Goal: Task Accomplishment & Management: Complete application form

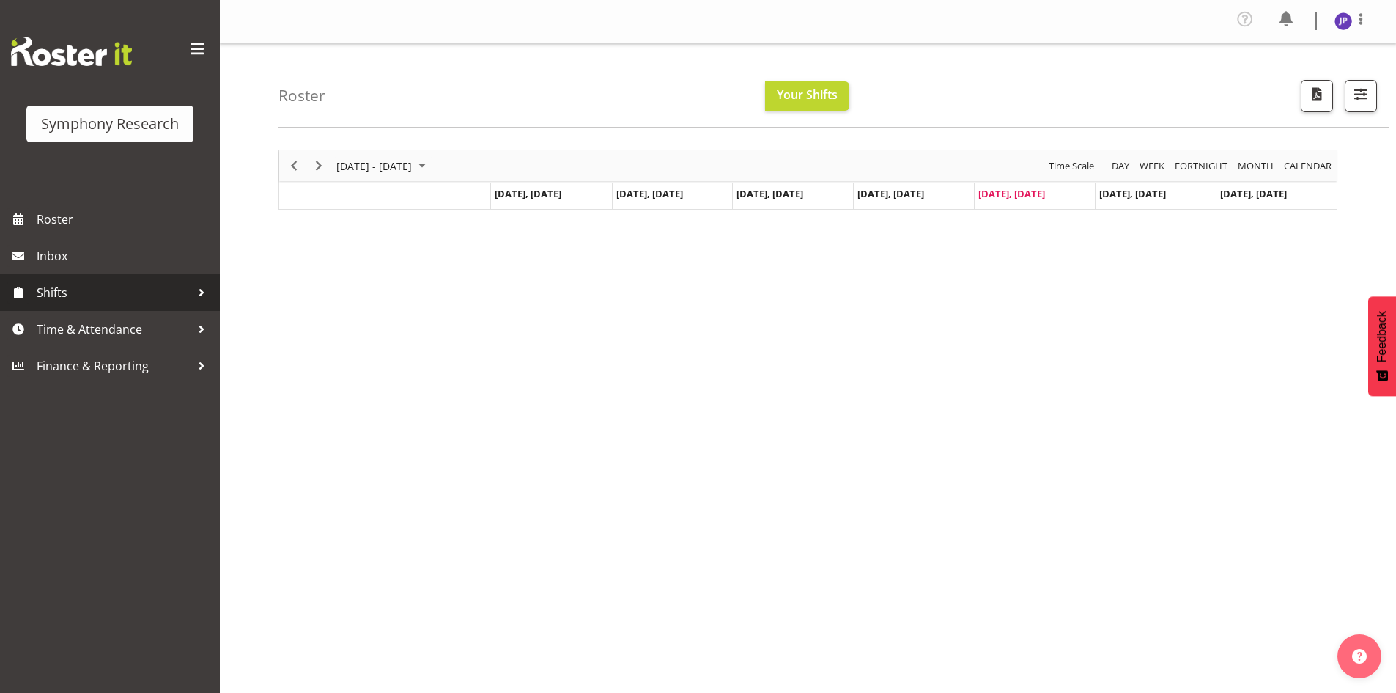
click at [62, 295] on span "Shifts" at bounding box center [114, 292] width 154 height 22
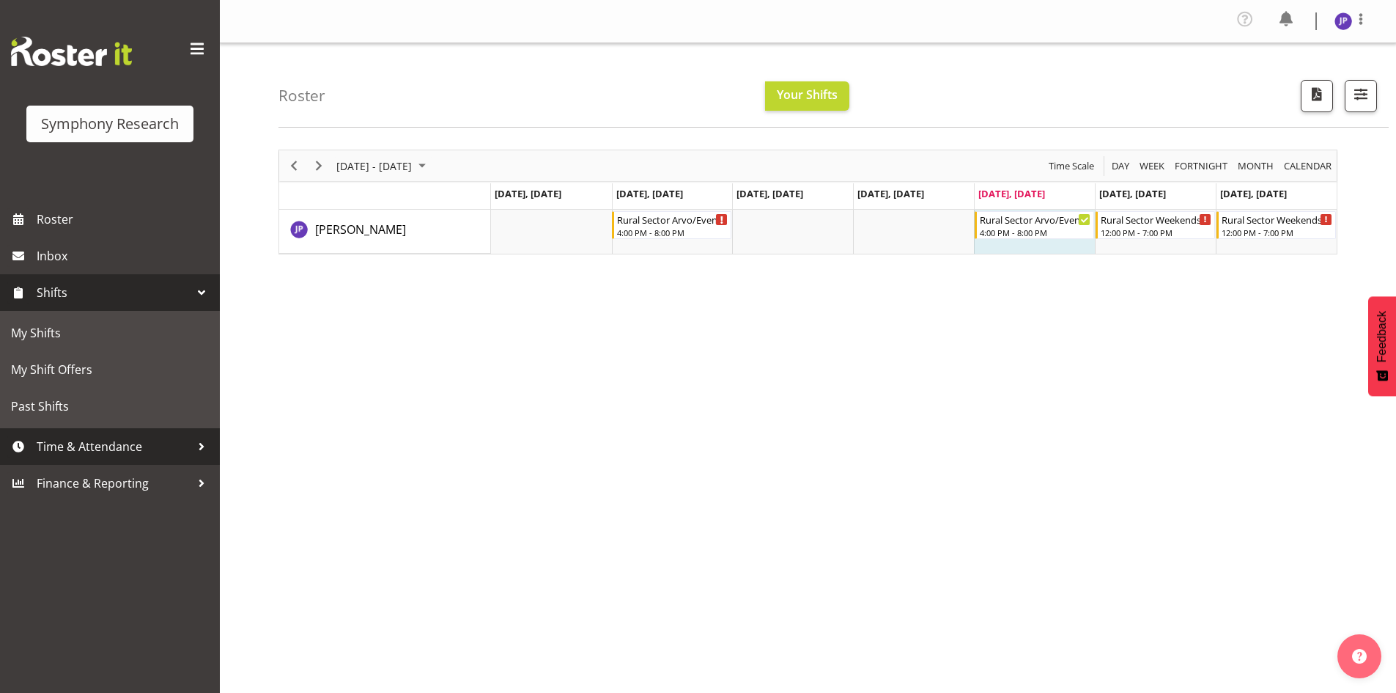
click at [203, 446] on div at bounding box center [202, 446] width 22 height 22
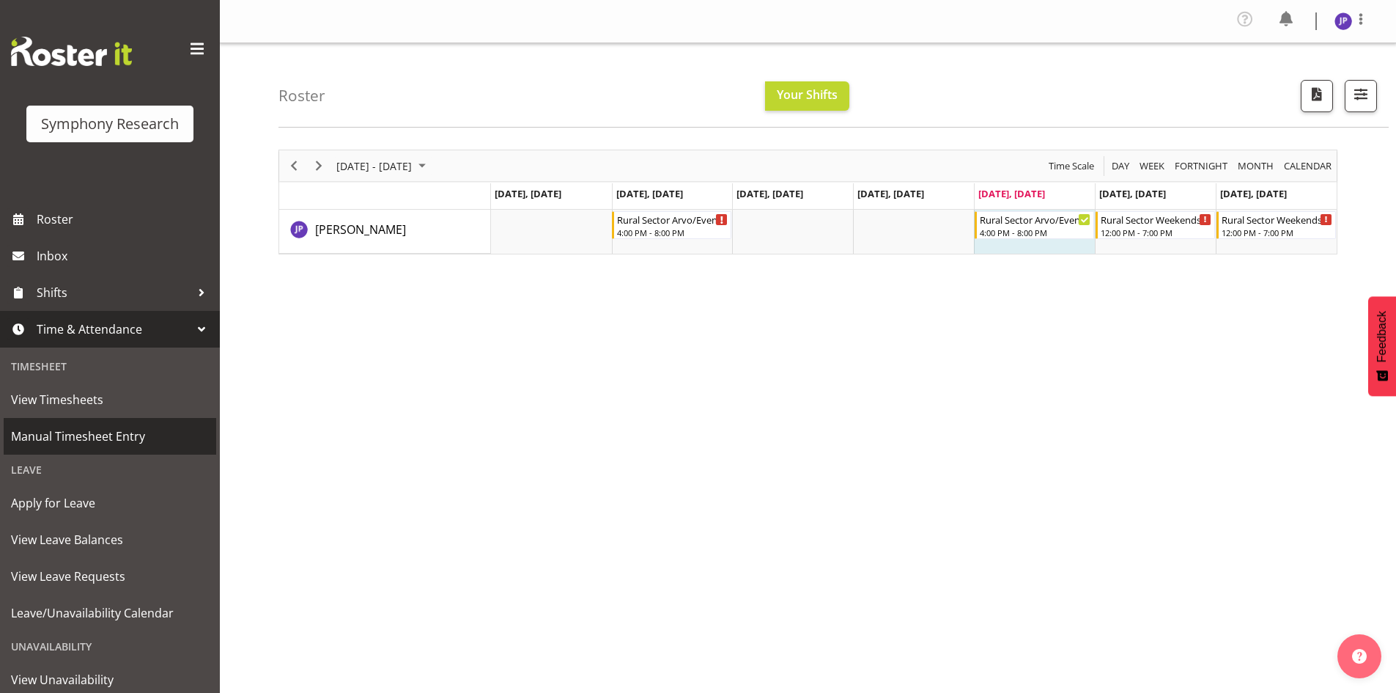
click at [78, 436] on span "Manual Timesheet Entry" at bounding box center [110, 436] width 198 height 22
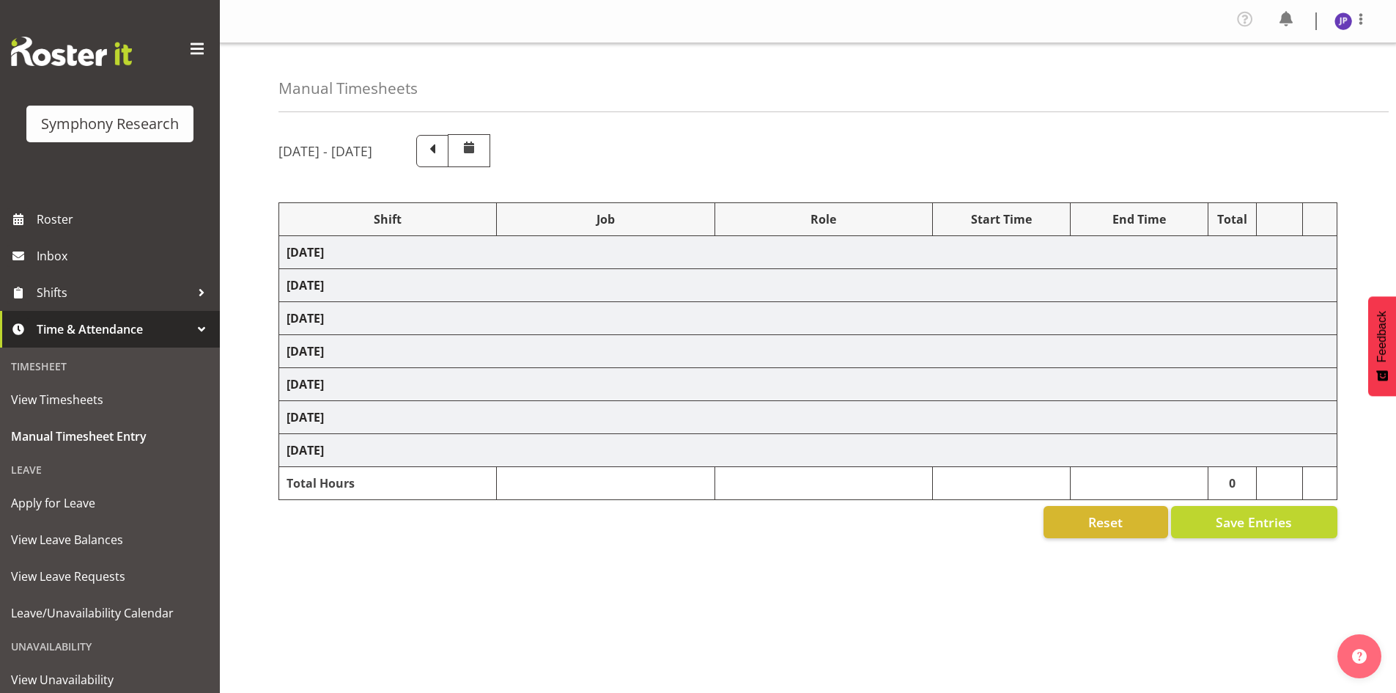
select select "81298"
select select "10587"
select select "47"
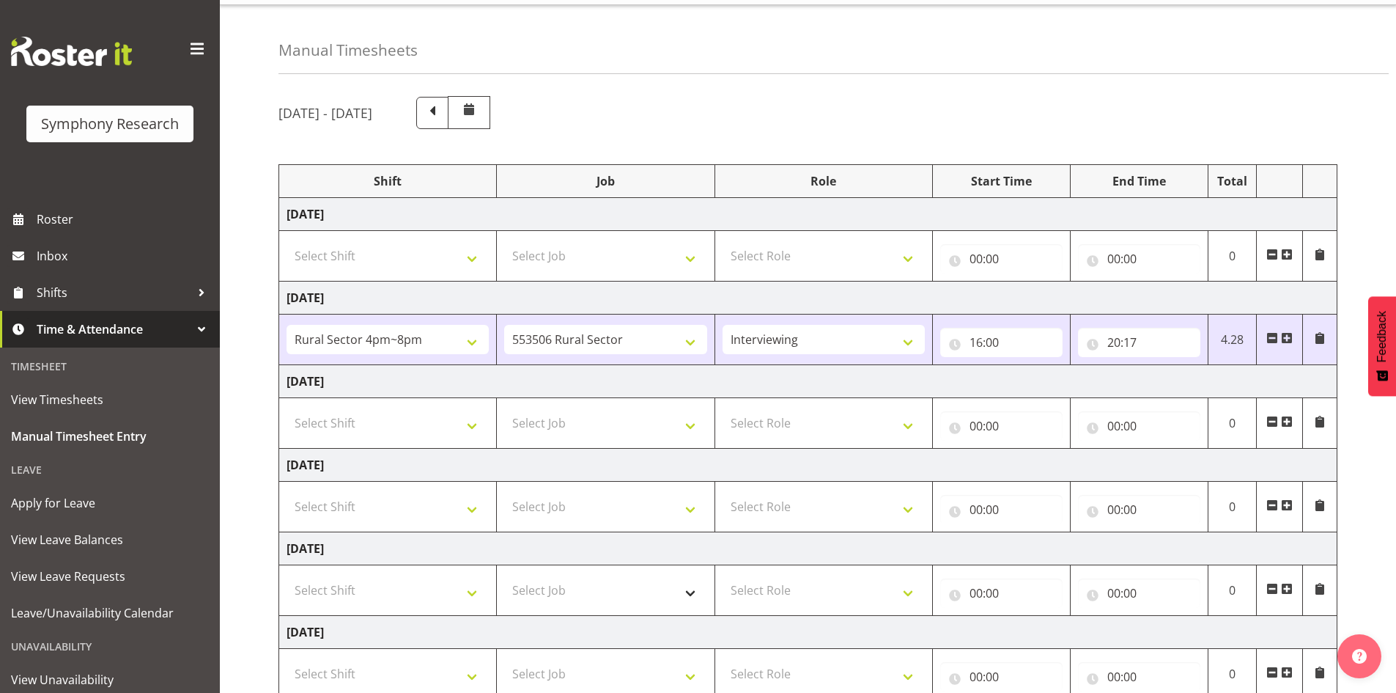
scroll to position [73, 0]
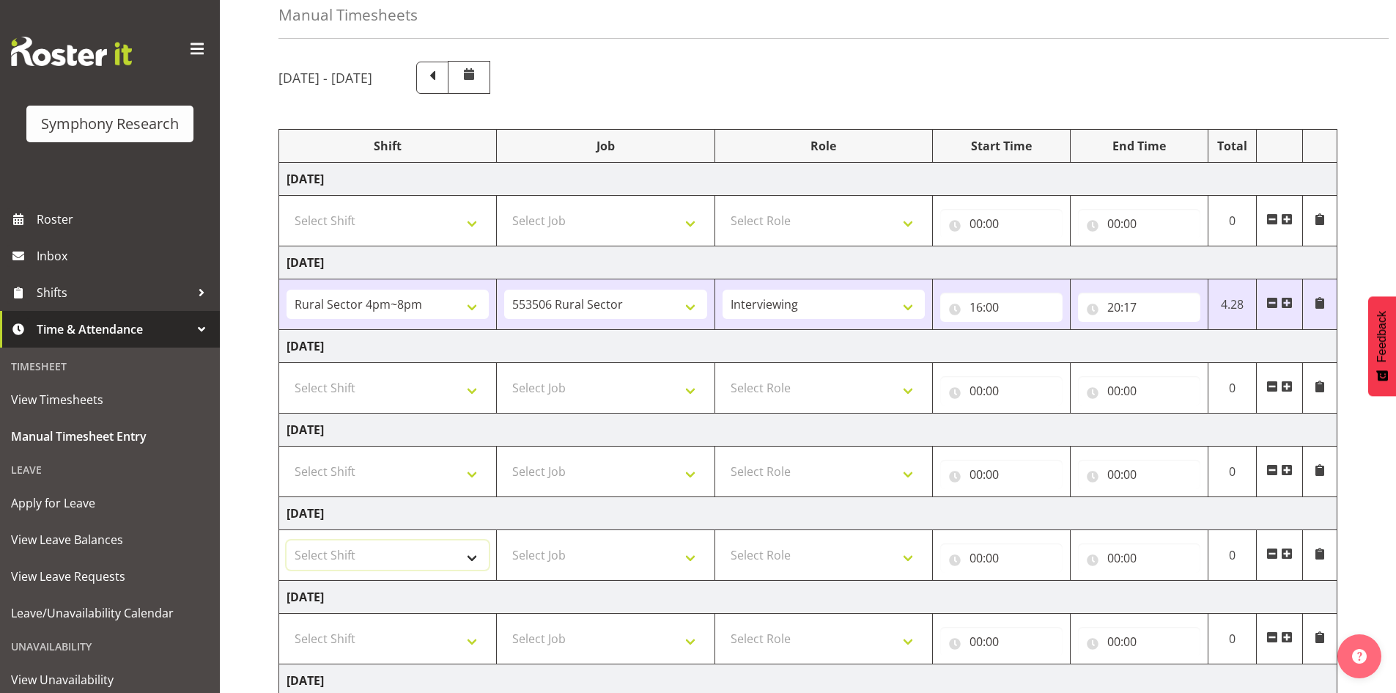
click at [468, 554] on select "Select Shift !!Weekend Residential (Roster IT Shift Label) *Business 9/10am ~ 4…" at bounding box center [388, 554] width 202 height 29
select select "81298"
click at [287, 540] on select "Select Shift !!Weekend Residential (Roster IT Shift Label) *Business 9/10am ~ 4…" at bounding box center [388, 554] width 202 height 29
click at [690, 559] on select "Select Job 550060 IF Admin 553492 World Poll Aus Wave 2 Main 2025 553493 World …" at bounding box center [605, 554] width 202 height 29
select select "10587"
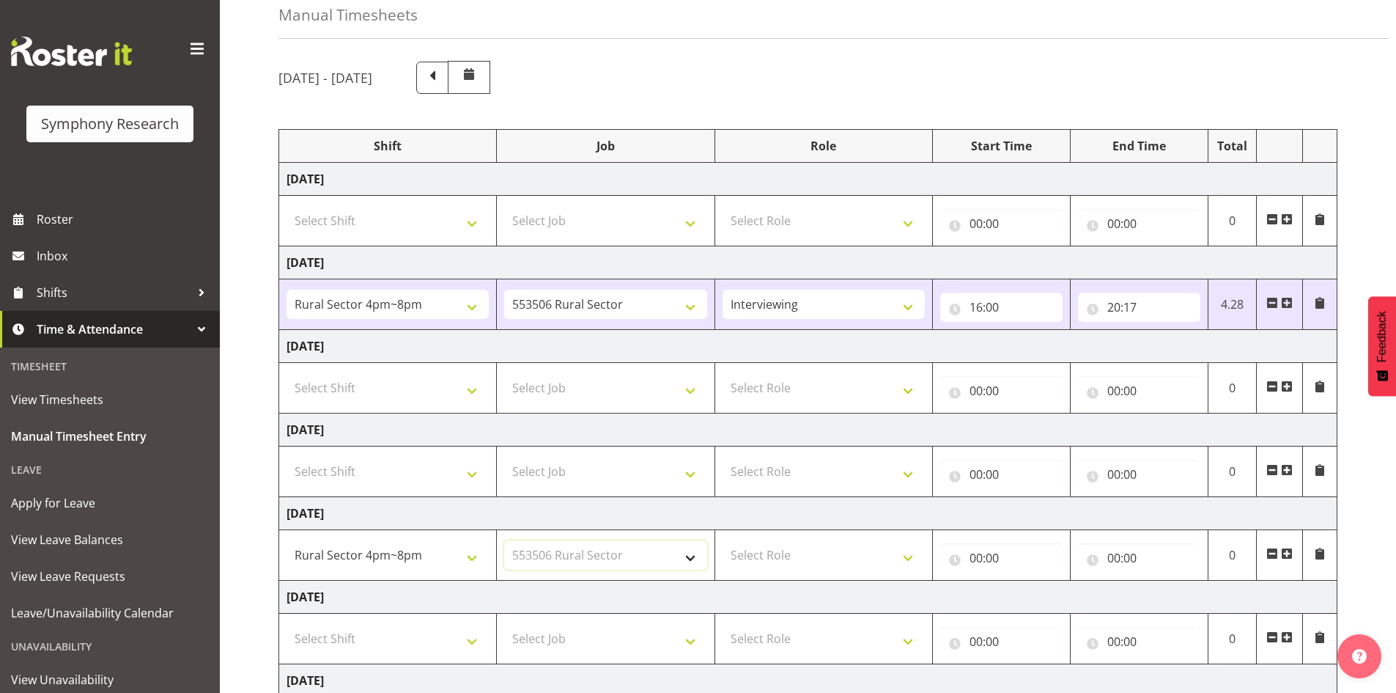
click at [504, 540] on select "Select Job 550060 IF Admin 553492 World Poll Aus Wave 2 Main 2025 553493 World …" at bounding box center [605, 554] width 202 height 29
click at [913, 556] on select "Select Role Briefing Interviewing" at bounding box center [824, 554] width 202 height 29
select select "47"
click at [723, 540] on select "Select Role Briefing Interviewing" at bounding box center [824, 554] width 202 height 29
click at [1033, 558] on input "00:00" at bounding box center [1001, 557] width 122 height 29
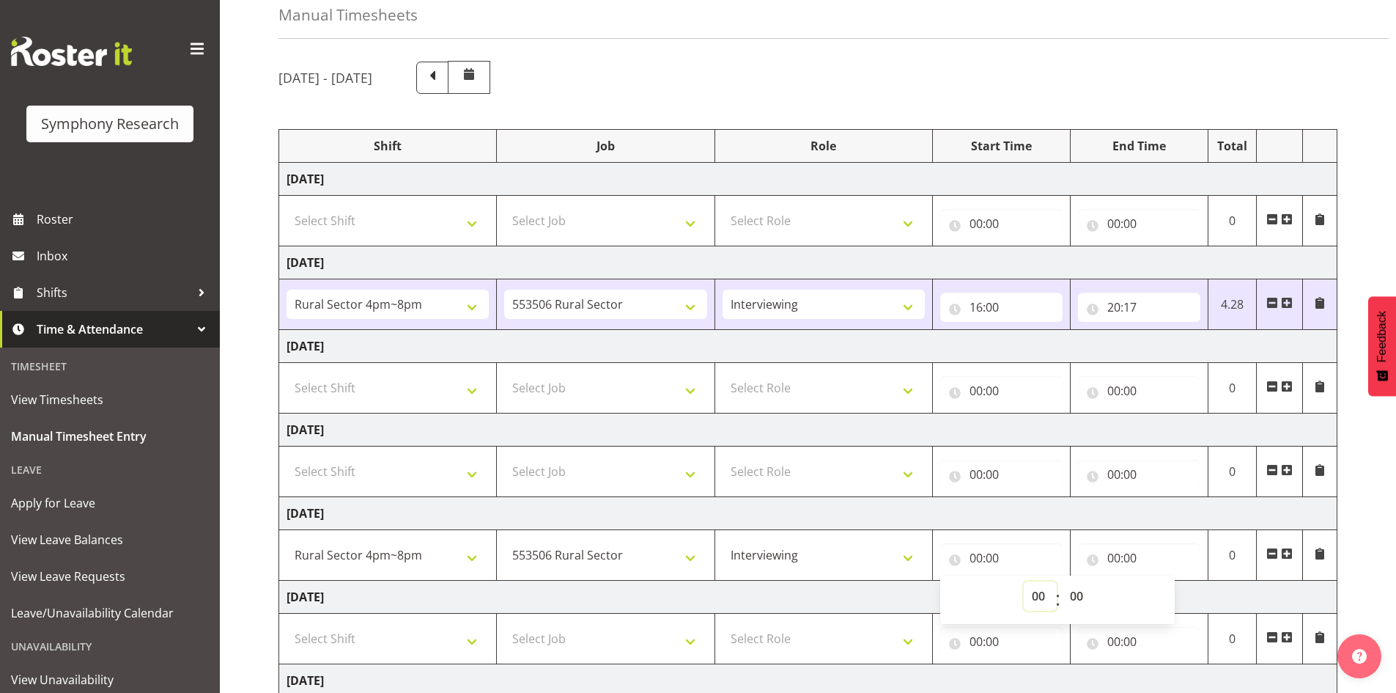
click at [1044, 593] on select "00 01 02 03 04 05 06 07 08 09 10 11 12 13 14 15 16 17 18 19 20 21 22 23" at bounding box center [1040, 595] width 33 height 29
select select "16"
click at [1024, 581] on select "00 01 02 03 04 05 06 07 08 09 10 11 12 13 14 15 16 17 18 19 20 21 22 23" at bounding box center [1040, 595] width 33 height 29
type input "16:00"
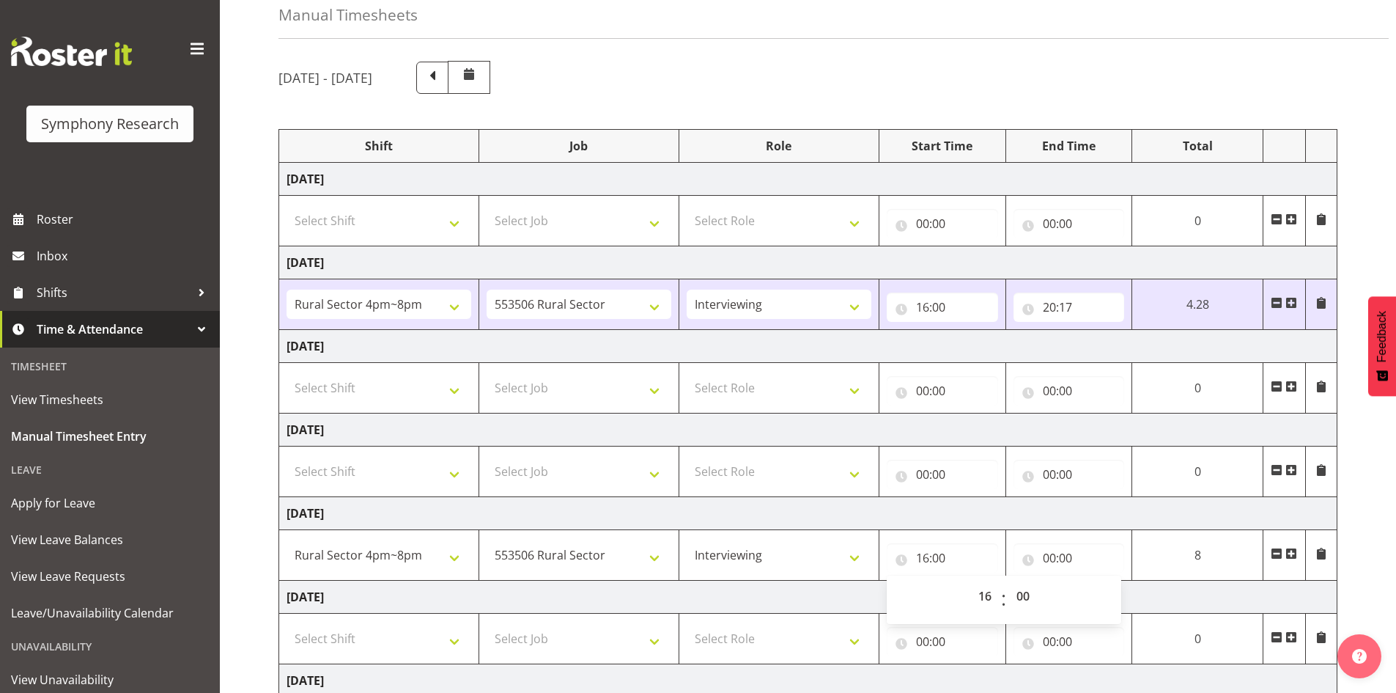
click at [1002, 604] on span ":" at bounding box center [1003, 599] width 5 height 37
click at [981, 592] on select "00 01 02 03 04 05 06 07 08 09 10 11 12 13 14 15 16 17 18 19 20 21 22 23" at bounding box center [986, 595] width 33 height 29
select select "20"
click at [973, 581] on select "00 01 02 03 04 05 06 07 08 09 10 11 12 13 14 15 16 17 18 19 20 21 22 23" at bounding box center [986, 595] width 33 height 29
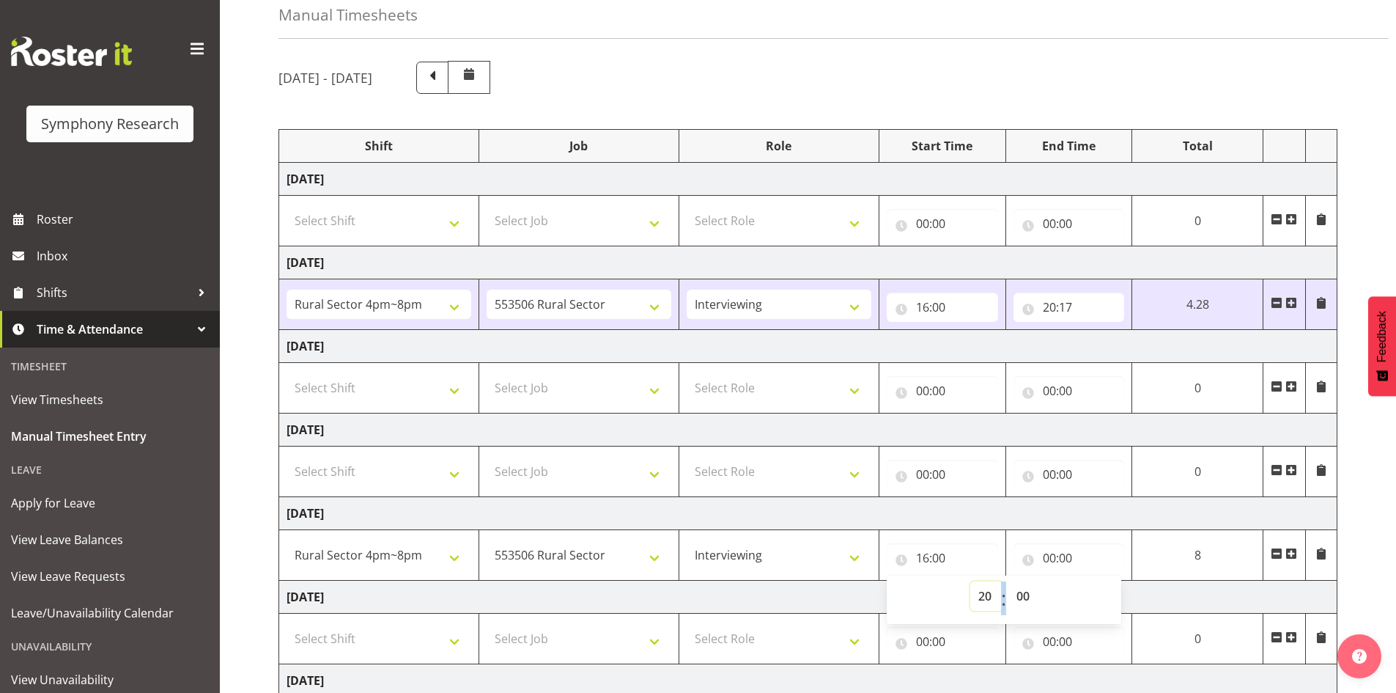
type input "20:00"
click at [964, 556] on input "20:00" at bounding box center [947, 557] width 112 height 29
click at [931, 551] on input "20:00" at bounding box center [947, 557] width 112 height 29
click at [992, 592] on select "00 01 02 03 04 05 06 07 08 09 10 11 12 13 14 15 16 17 18 19 20 21 22 23" at bounding box center [991, 595] width 33 height 29
select select "16"
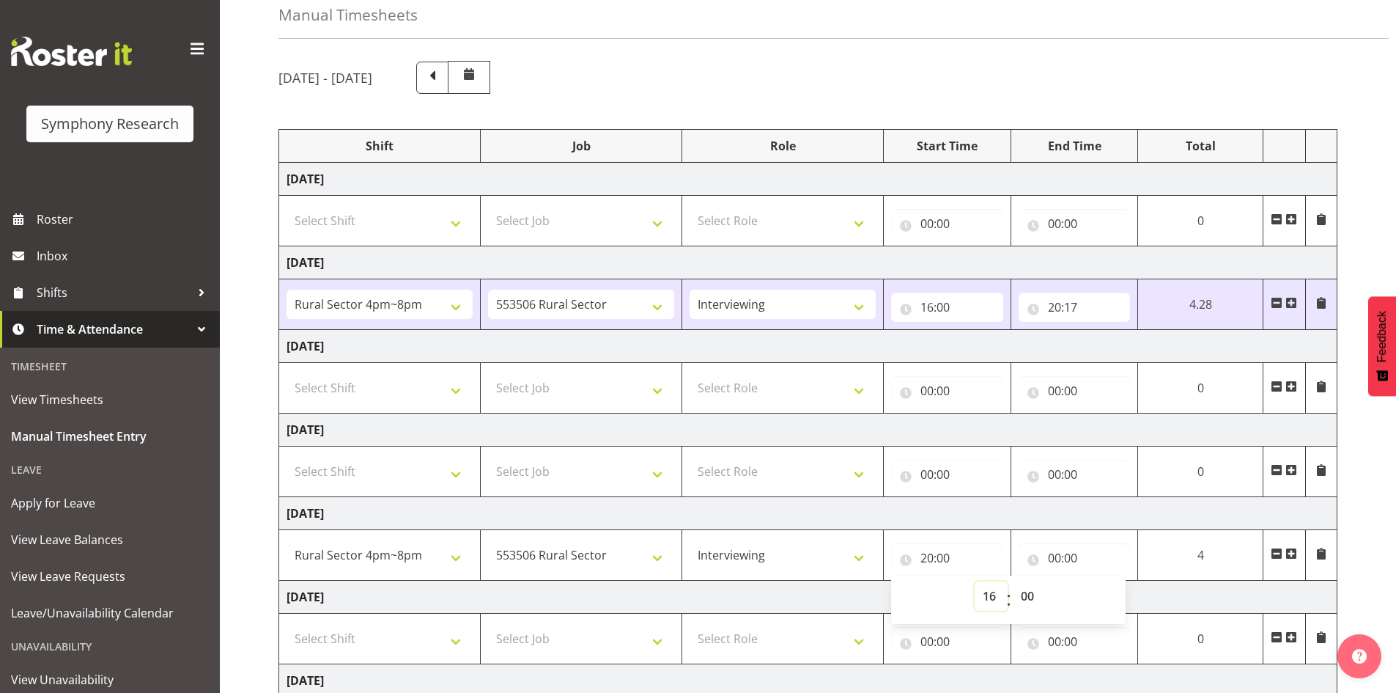
click at [975, 581] on select "00 01 02 03 04 05 06 07 08 09 10 11 12 13 14 15 16 17 18 19 20 21 22 23" at bounding box center [991, 595] width 33 height 29
type input "16:00"
click at [1066, 556] on input "00:00" at bounding box center [1069, 557] width 111 height 29
click at [1113, 597] on select "00 01 02 03 04 05 06 07 08 09 10 11 12 13 14 15 16 17 18 19 20 21 22 23" at bounding box center [1113, 595] width 33 height 29
select select "20"
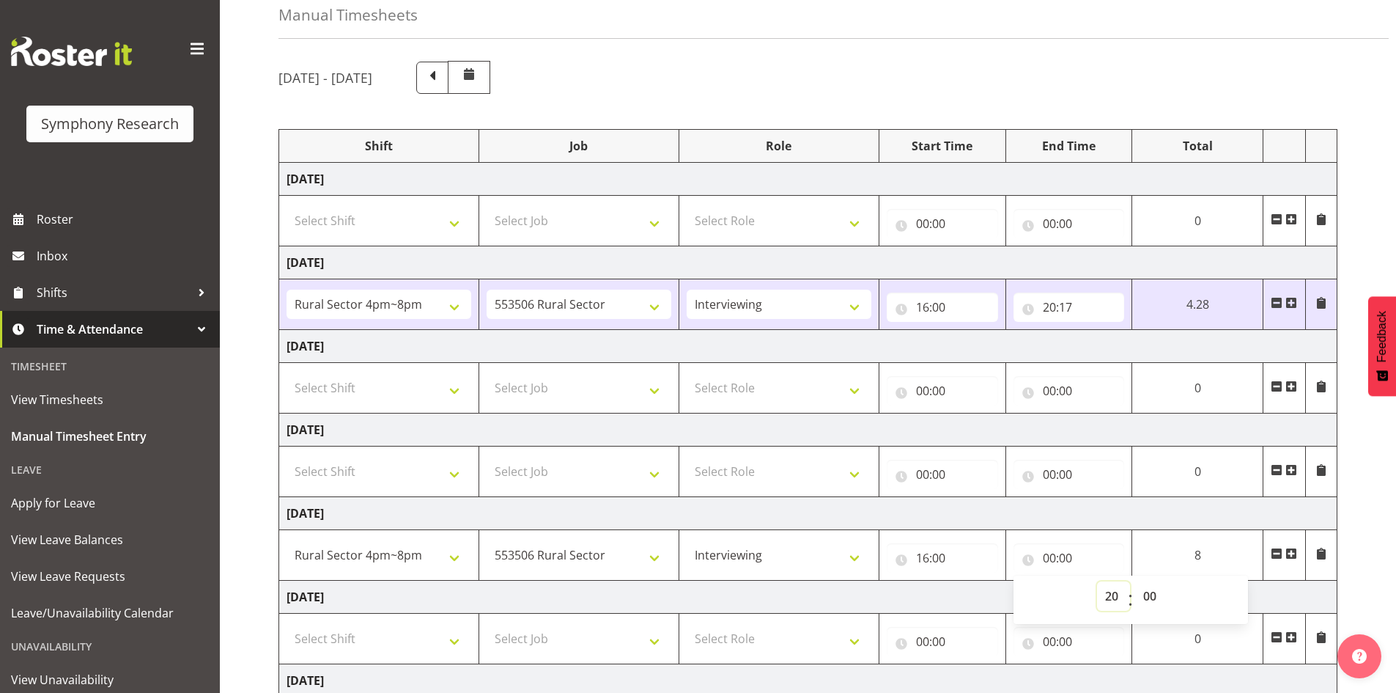
click at [1100, 581] on select "00 01 02 03 04 05 06 07 08 09 10 11 12 13 14 15 16 17 18 19 20 21 22 23" at bounding box center [1113, 595] width 33 height 29
type input "20:00"
click at [1289, 569] on td at bounding box center [1284, 555] width 43 height 51
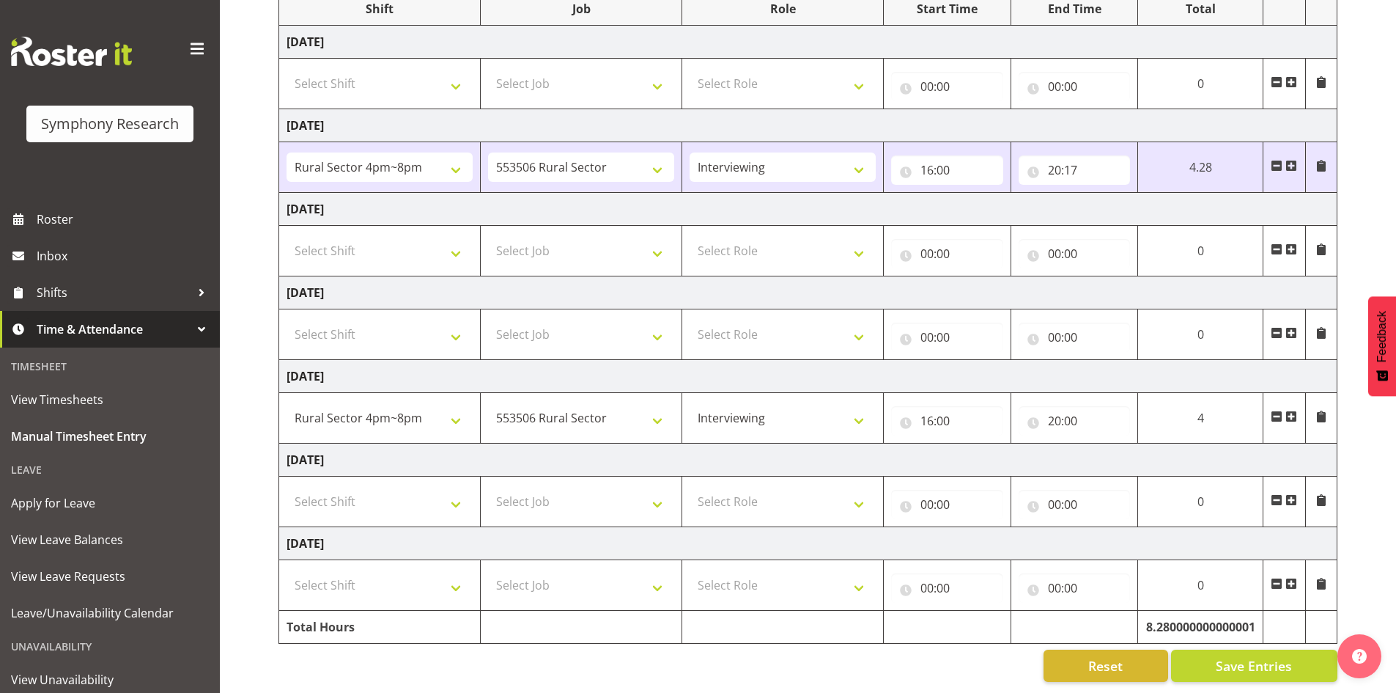
scroll to position [221, 0]
click at [1244, 656] on span "Save Entries" at bounding box center [1254, 665] width 76 height 19
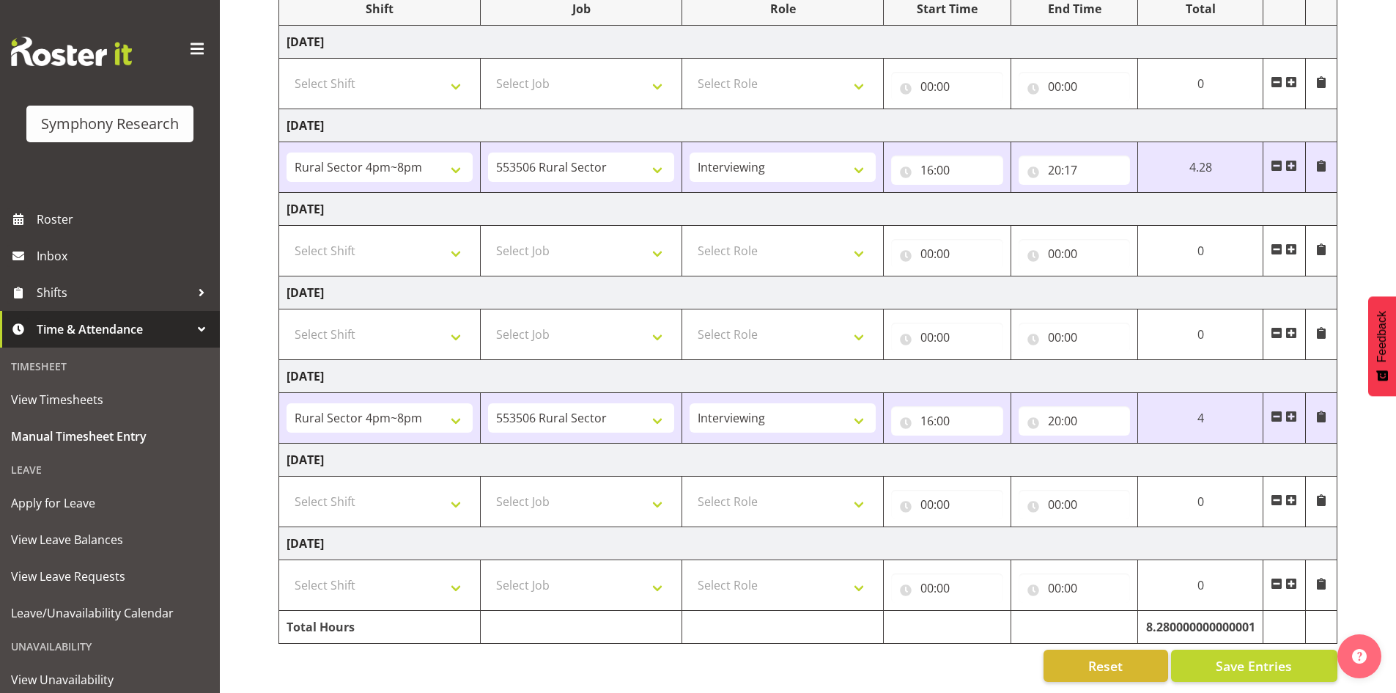
click at [934, 661] on div "Reset Save Entries" at bounding box center [808, 665] width 1059 height 32
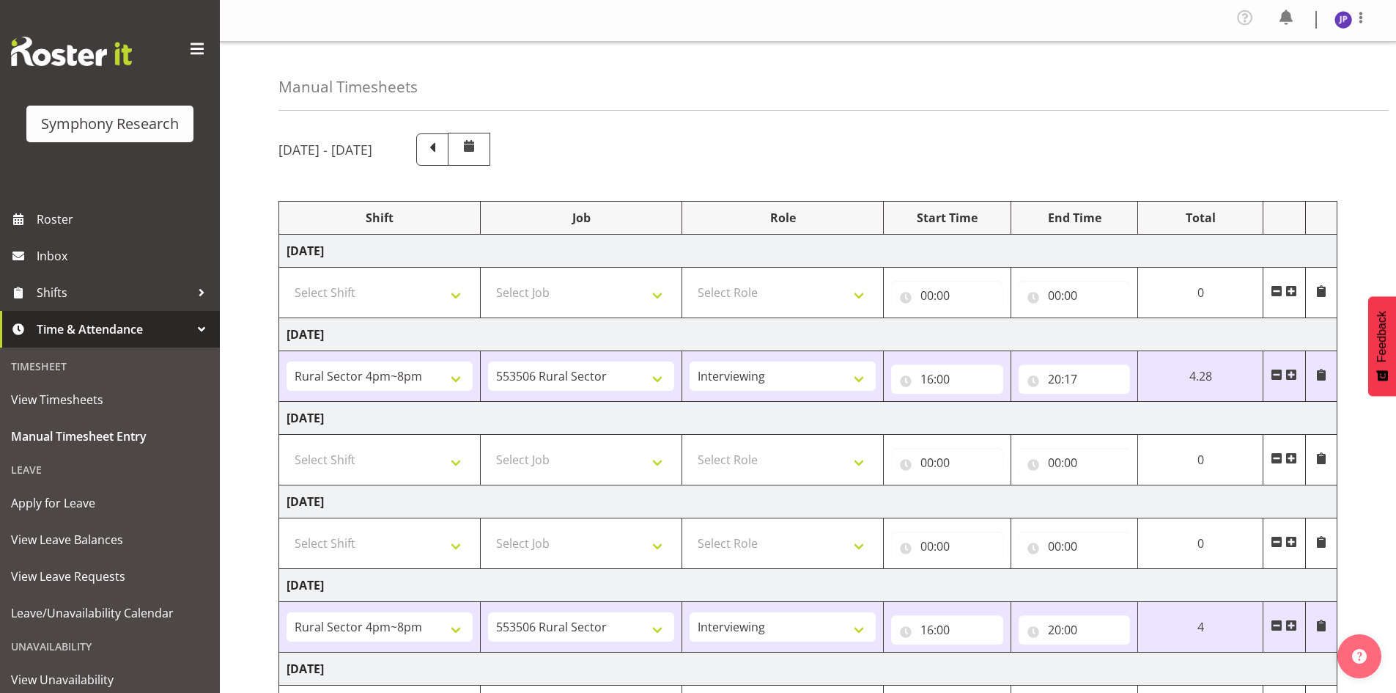
scroll to position [0, 0]
click at [55, 220] on span "Roster" at bounding box center [125, 219] width 176 height 22
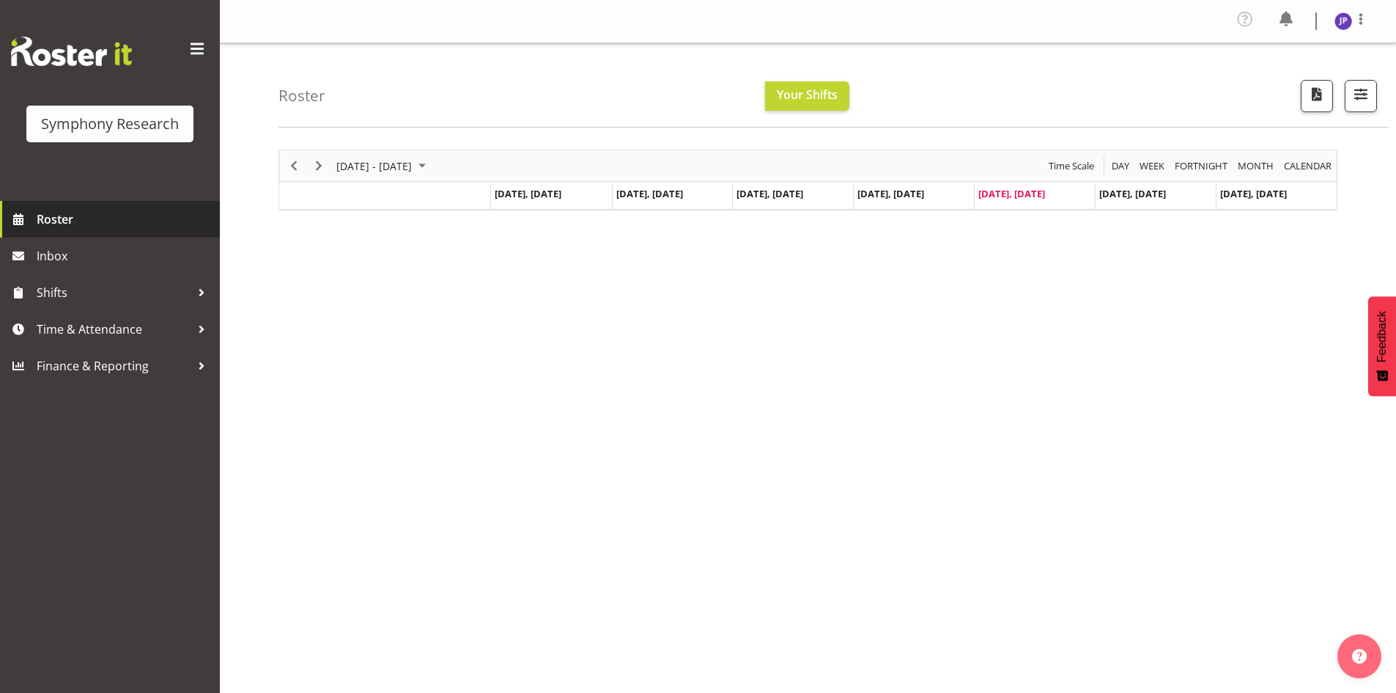
click at [54, 222] on span "Roster" at bounding box center [125, 219] width 176 height 22
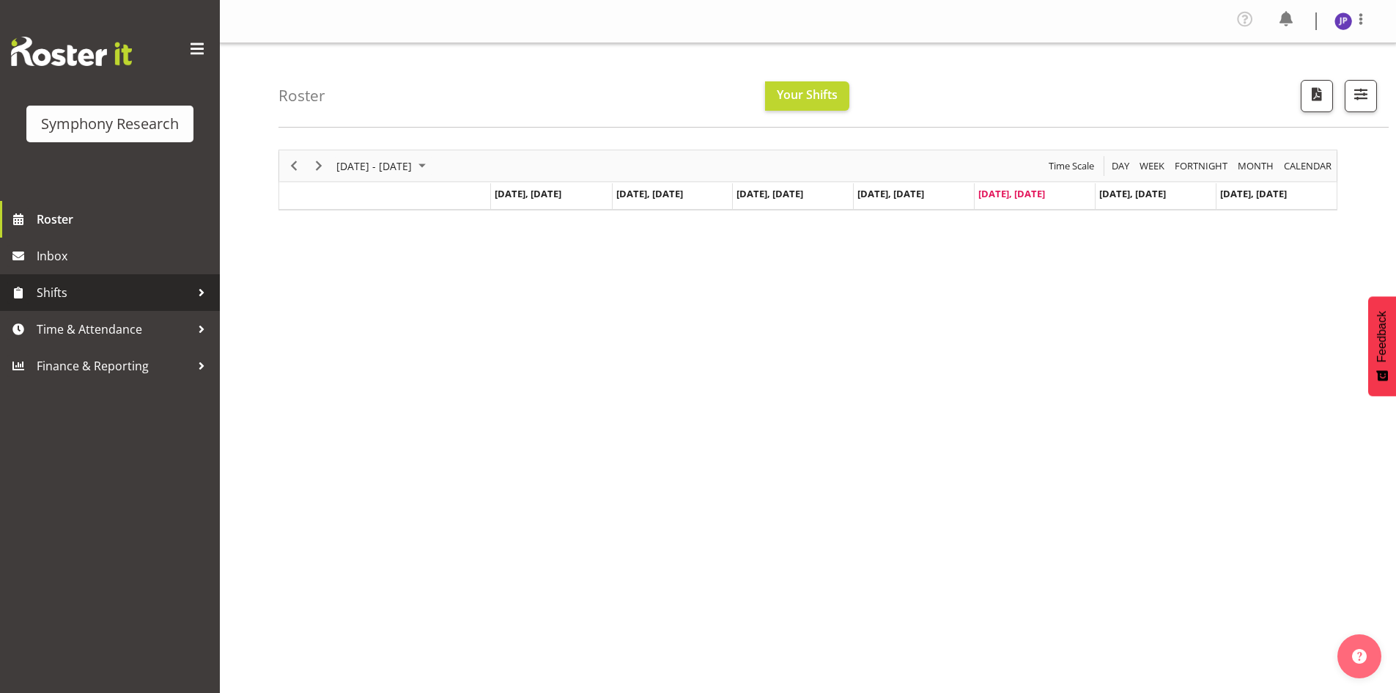
click at [203, 290] on div at bounding box center [202, 292] width 22 height 22
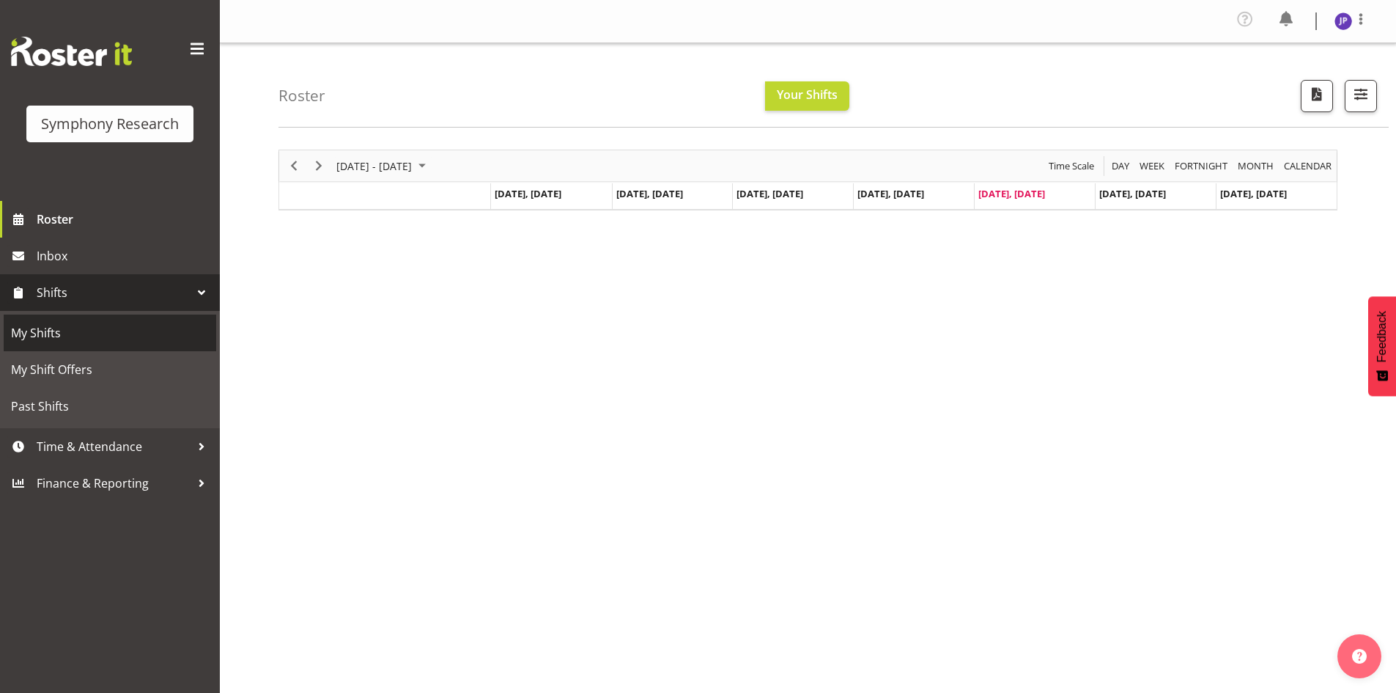
click at [91, 333] on span "My Shifts" at bounding box center [110, 333] width 198 height 22
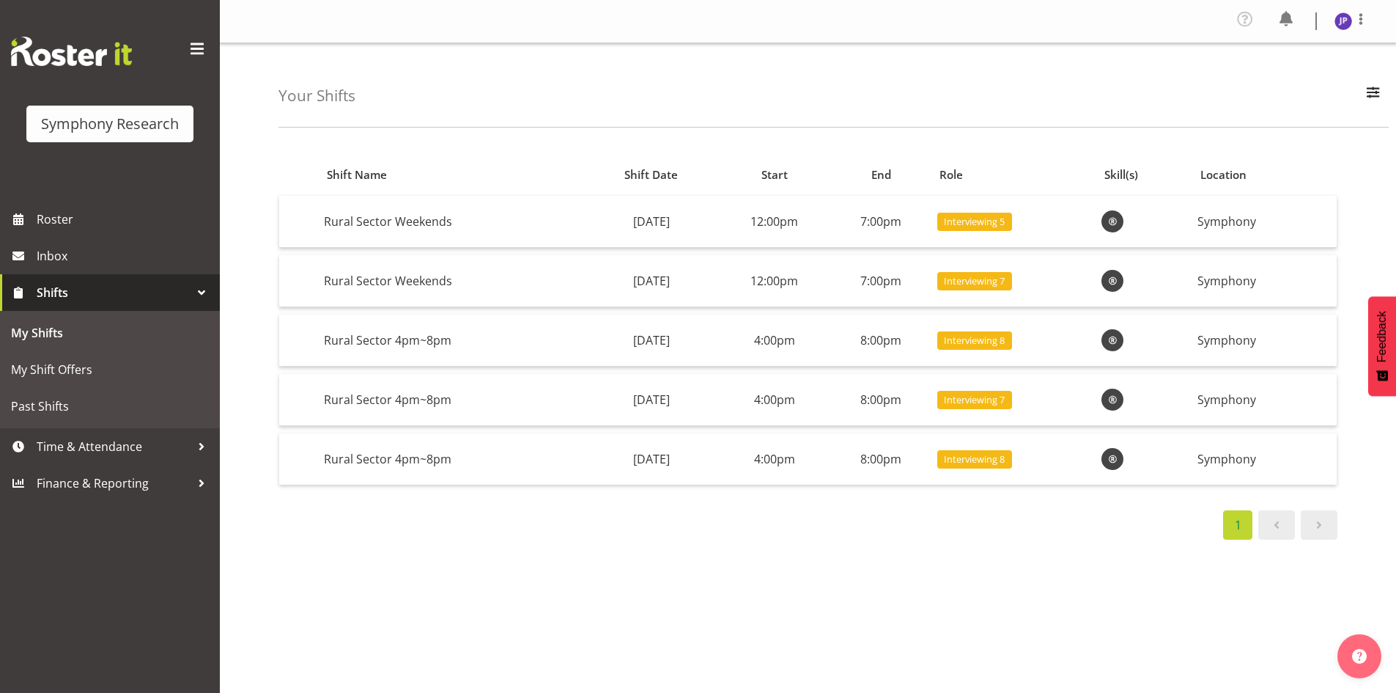
click at [204, 294] on div at bounding box center [202, 292] width 22 height 22
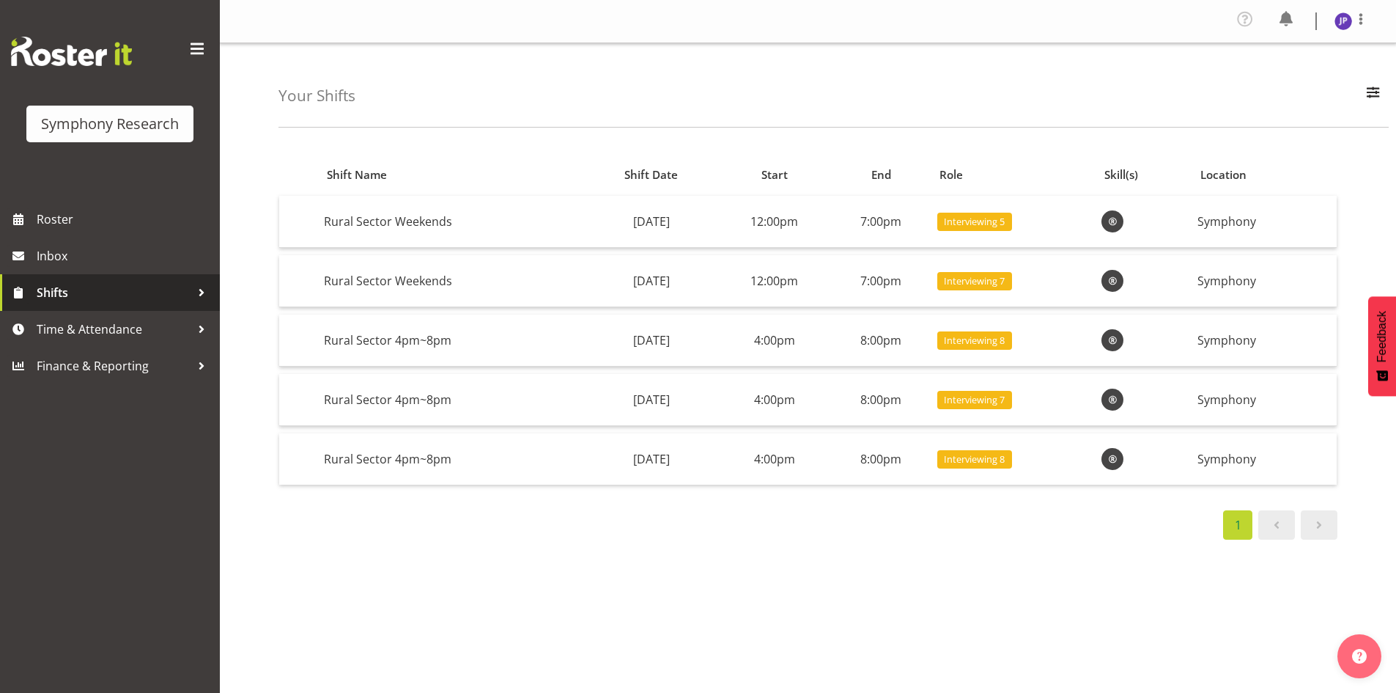
click at [204, 294] on div at bounding box center [202, 292] width 22 height 22
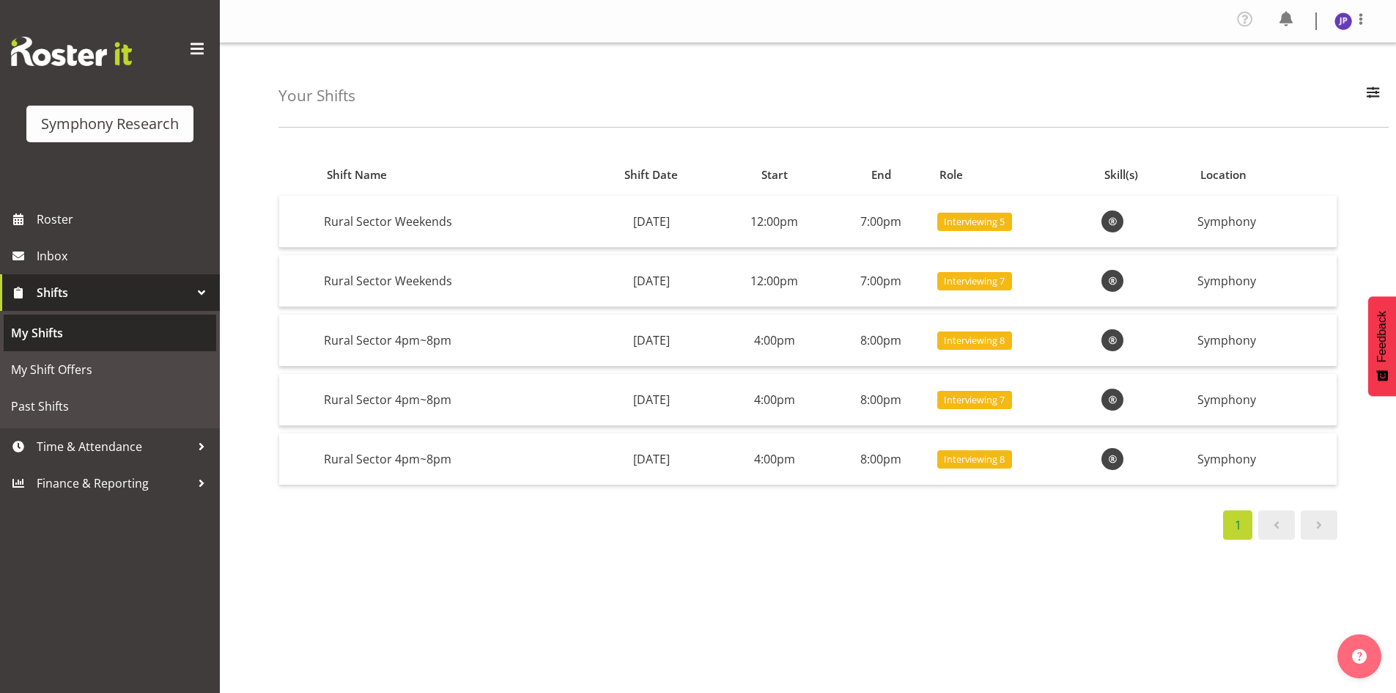
click at [51, 322] on span "My Shifts" at bounding box center [110, 333] width 198 height 22
